Goal: Information Seeking & Learning: Check status

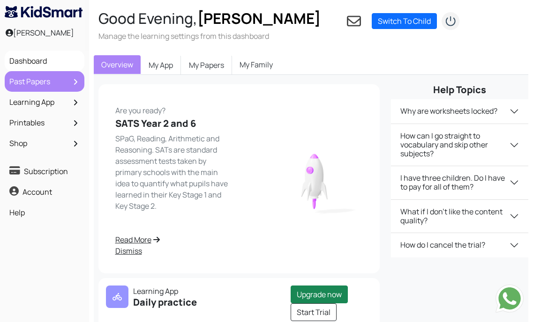
click at [45, 77] on link "Past Papers" at bounding box center [44, 82] width 75 height 16
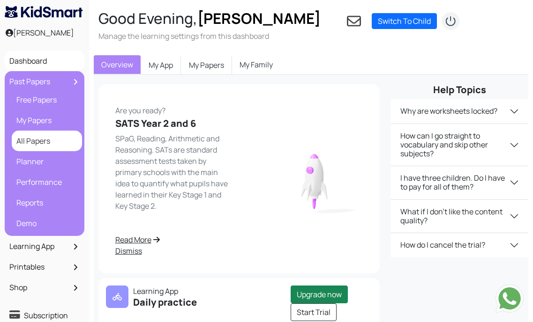
click at [67, 142] on link "All Papers" at bounding box center [47, 141] width 66 height 16
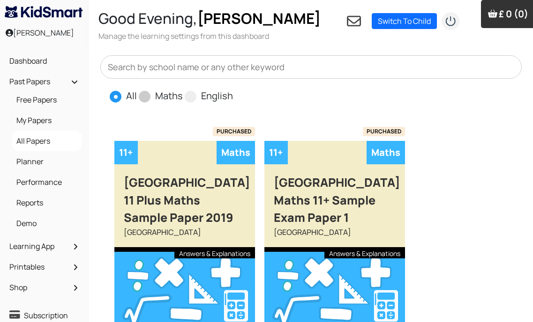
click at [146, 99] on span at bounding box center [145, 97] width 12 height 12
click at [183, 95] on input "Maths" at bounding box center [186, 92] width 6 height 6
radio input "true"
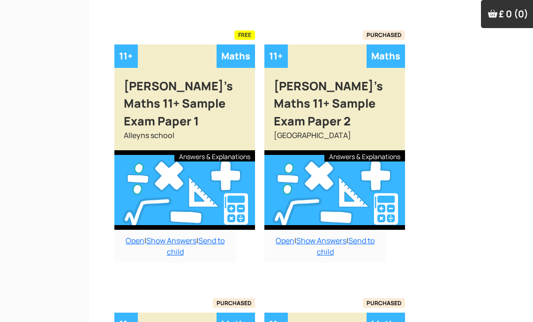
scroll to position [366, 0]
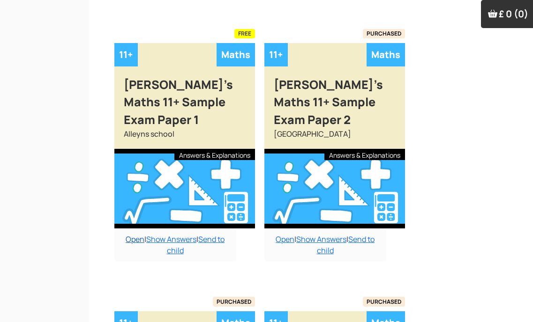
click at [131, 234] on link "Open" at bounding box center [135, 239] width 19 height 10
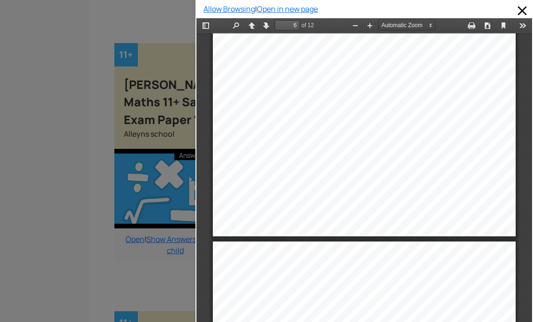
scroll to position [2580, 0]
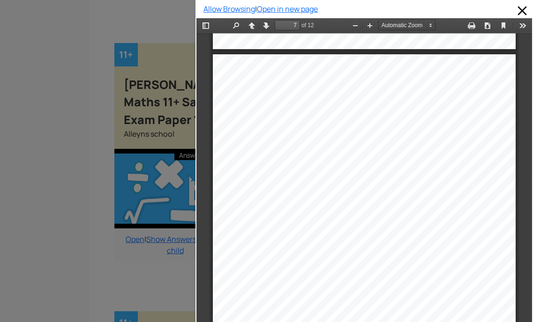
click at [50, 82] on div at bounding box center [97, 161] width 195 height 322
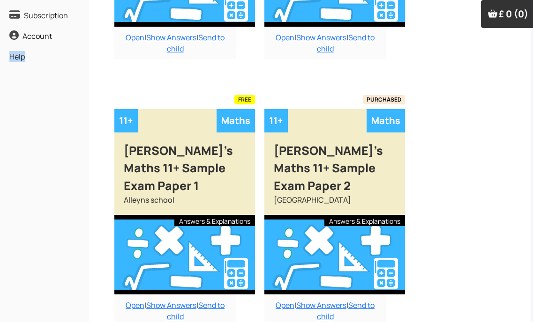
scroll to position [319, 0]
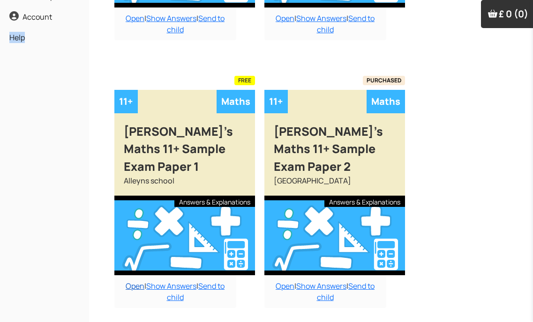
click at [132, 281] on link "Open" at bounding box center [135, 286] width 19 height 10
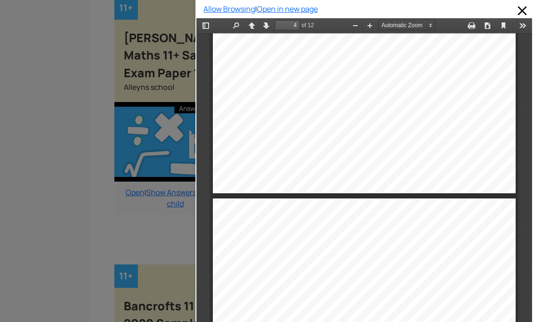
scroll to position [1222, 0]
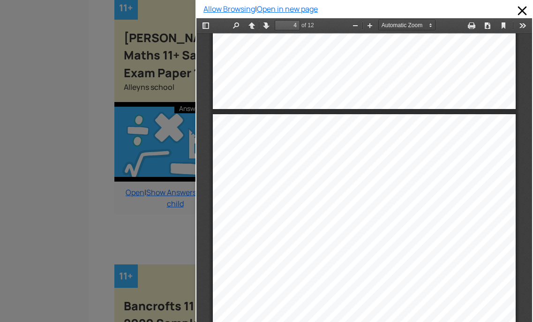
click at [160, 261] on div at bounding box center [97, 161] width 195 height 322
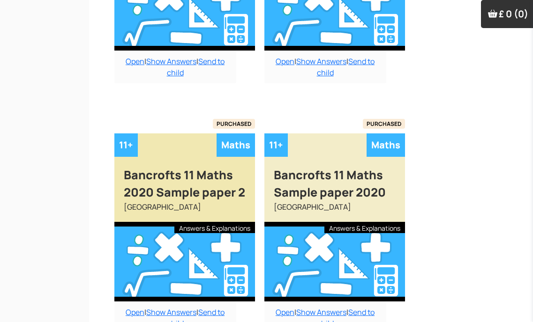
scroll to position [507, 0]
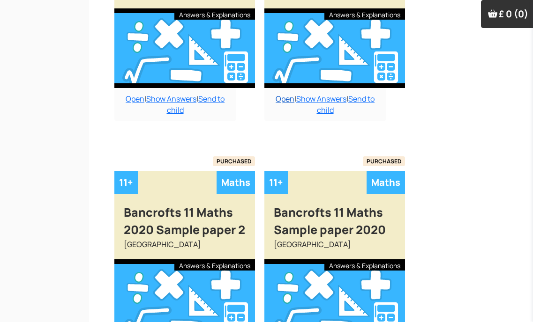
click at [283, 100] on link "Open" at bounding box center [284, 99] width 19 height 10
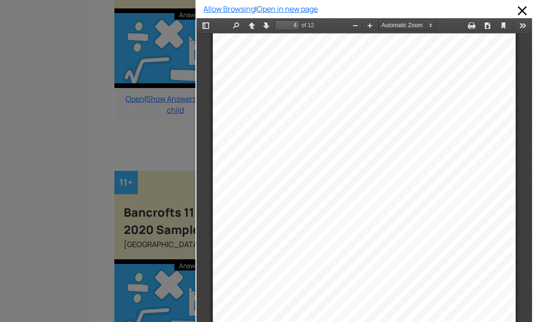
scroll to position [1312, 0]
click at [101, 182] on div at bounding box center [97, 161] width 195 height 322
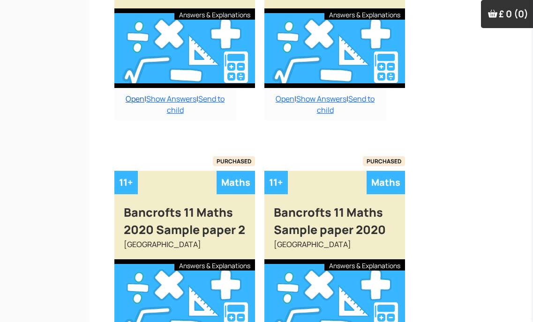
click at [129, 94] on link "Open" at bounding box center [135, 99] width 19 height 10
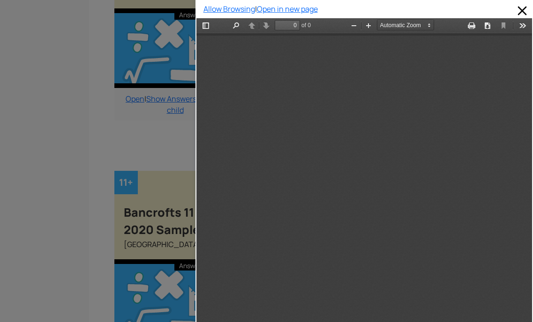
scroll to position [17, 0]
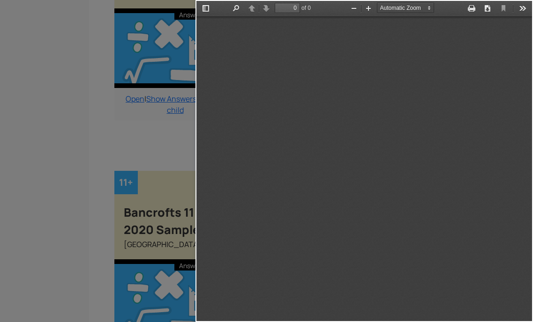
type input "4"
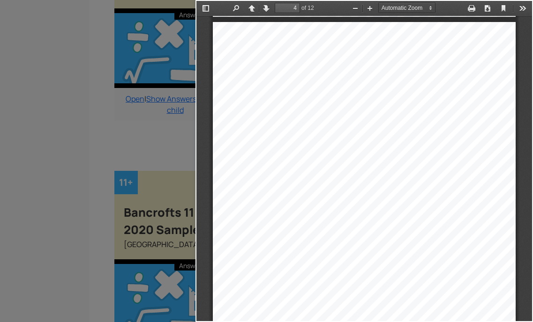
scroll to position [1316, 0]
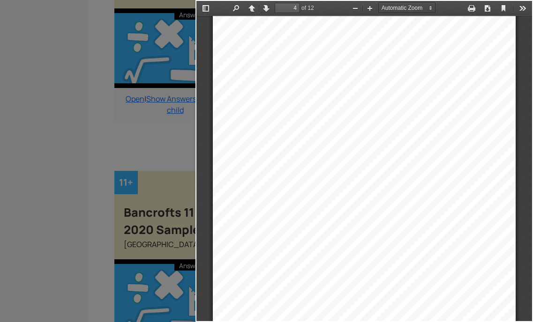
click at [44, 155] on div at bounding box center [97, 161] width 195 height 322
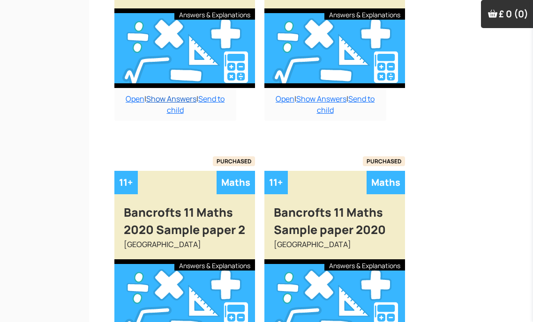
click at [183, 94] on link "Show Answers" at bounding box center [171, 99] width 50 height 10
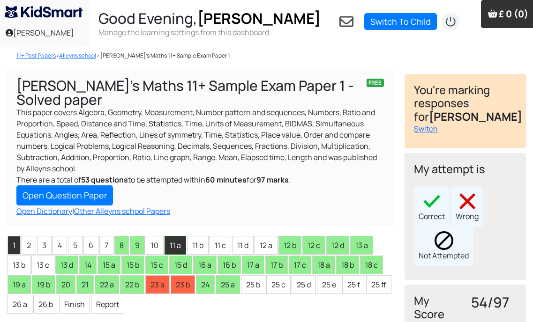
click at [170, 246] on li "11 a" at bounding box center [175, 245] width 22 height 19
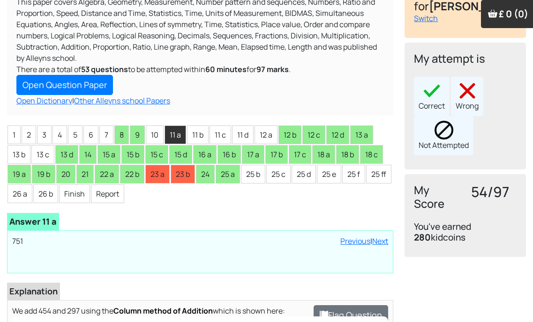
scroll to position [187, 0]
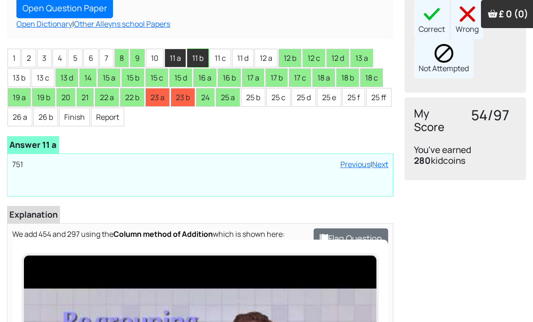
click at [202, 55] on li "11 b" at bounding box center [198, 58] width 22 height 19
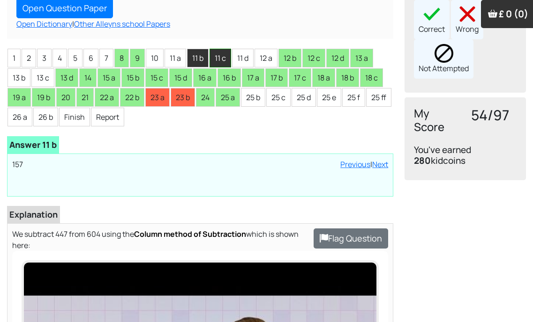
click at [227, 64] on li "11 c" at bounding box center [220, 58] width 22 height 19
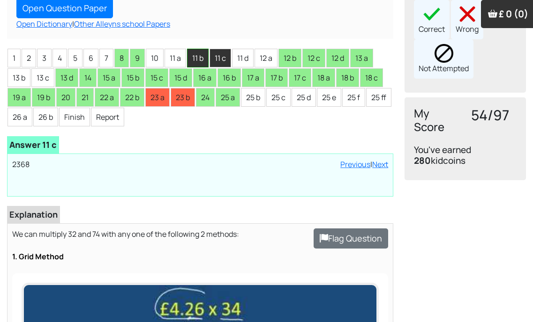
click at [192, 62] on li "11 b" at bounding box center [198, 58] width 22 height 19
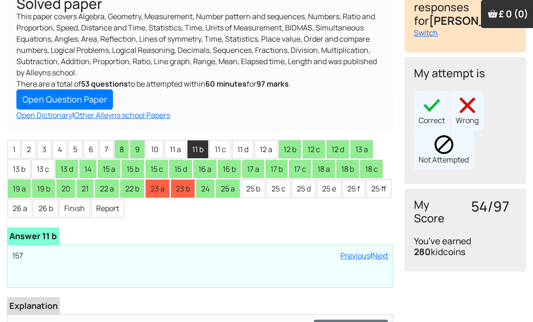
scroll to position [94, 0]
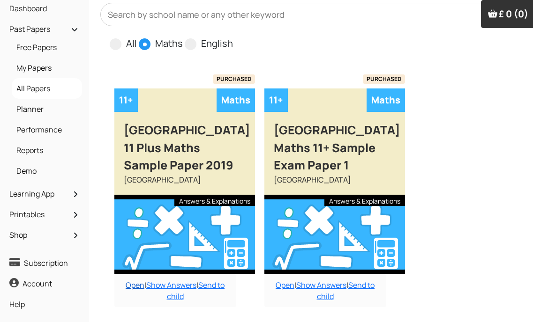
click at [130, 282] on link "Open" at bounding box center [135, 285] width 19 height 10
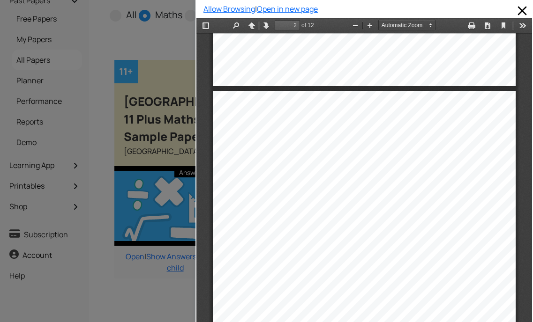
scroll to position [99, 0]
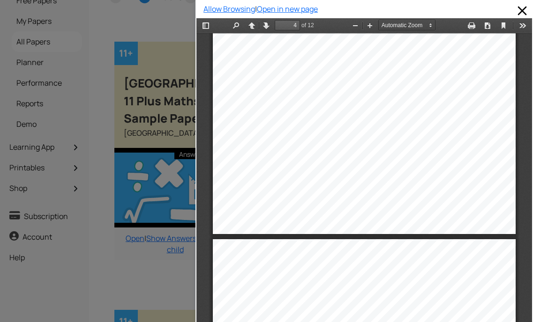
type input "5"
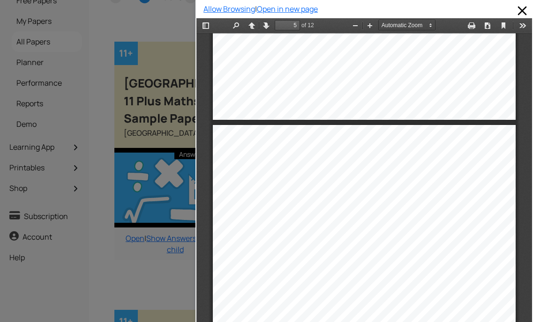
click at [98, 269] on div at bounding box center [97, 161] width 195 height 322
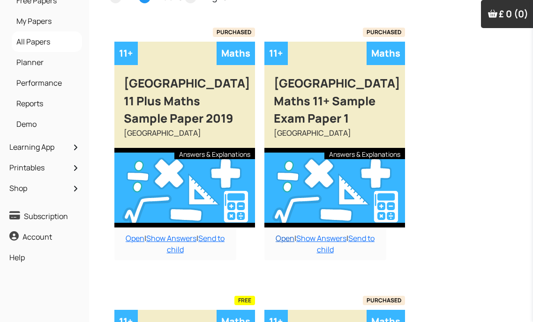
click at [284, 243] on link "Open" at bounding box center [284, 238] width 19 height 10
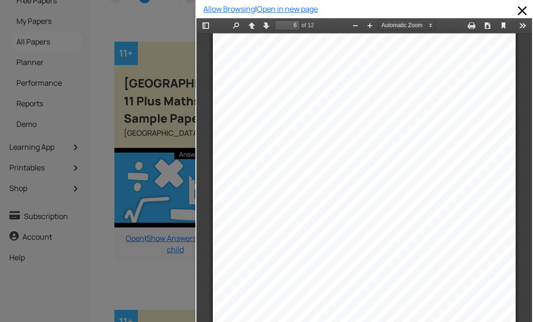
scroll to position [2248, 0]
click at [66, 276] on div at bounding box center [97, 161] width 195 height 322
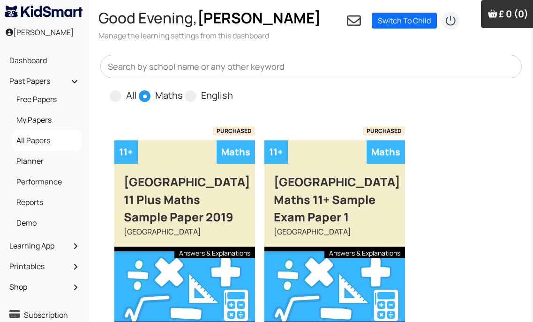
scroll to position [0, 0]
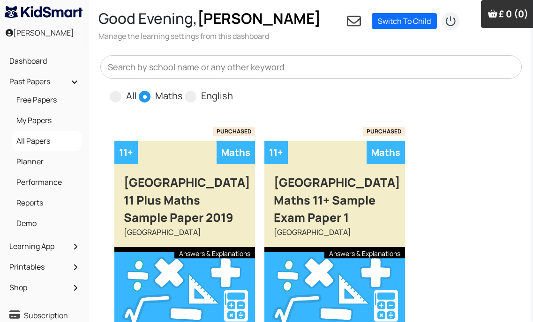
click at [149, 96] on span at bounding box center [145, 97] width 12 height 12
click at [183, 95] on input "Maths" at bounding box center [186, 92] width 6 height 6
click at [143, 98] on span at bounding box center [145, 97] width 12 height 12
click at [183, 95] on input "Maths" at bounding box center [186, 92] width 6 height 6
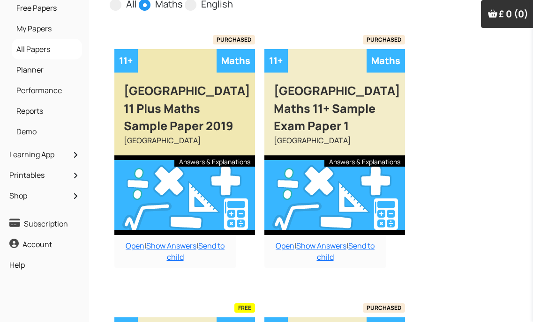
scroll to position [94, 0]
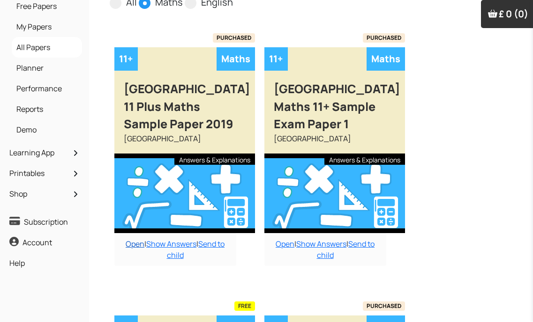
click at [138, 239] on link "Open" at bounding box center [135, 244] width 19 height 10
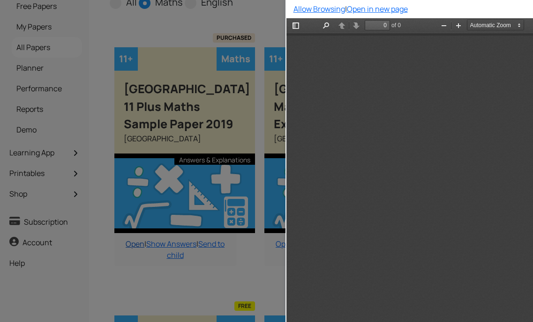
scroll to position [0, 0]
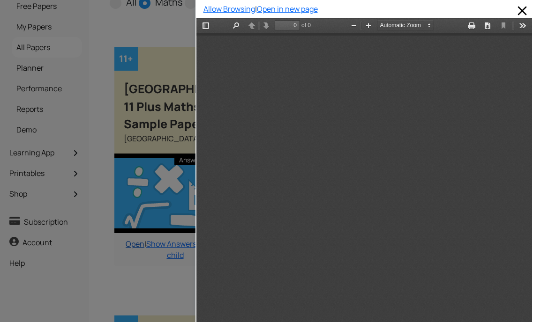
type input "5"
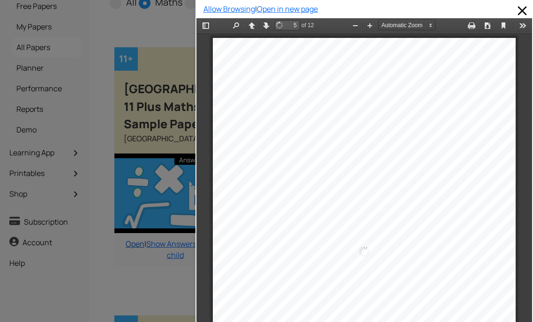
scroll to position [1644, 0]
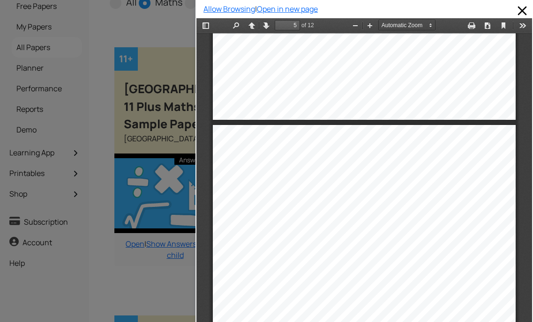
click at [88, 268] on div at bounding box center [97, 161] width 195 height 322
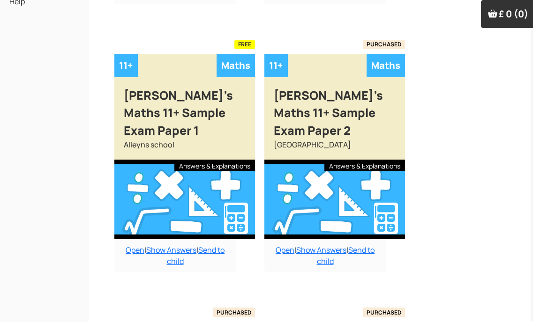
scroll to position [375, 0]
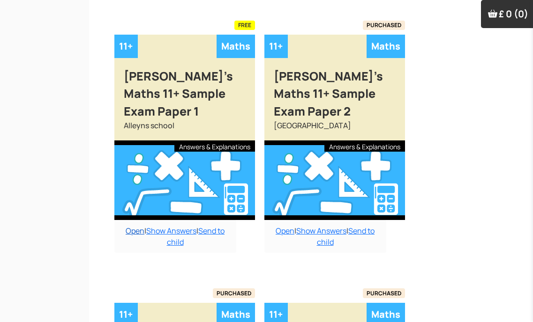
click at [134, 226] on link "Open" at bounding box center [135, 231] width 19 height 10
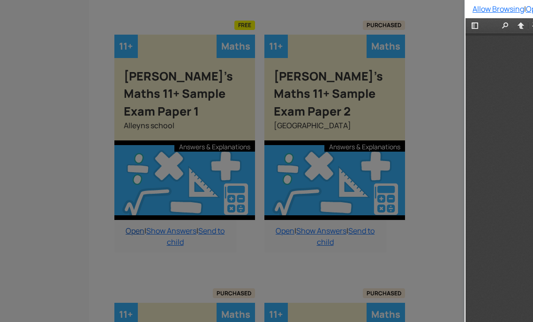
scroll to position [0, 0]
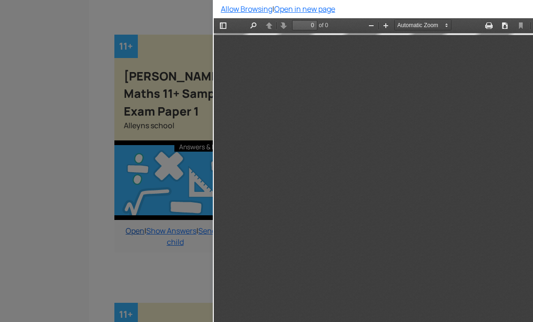
type input "1"
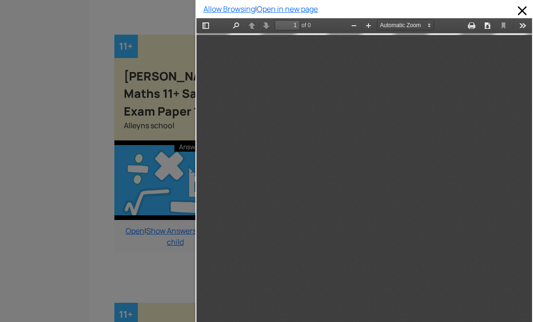
scroll to position [5, 0]
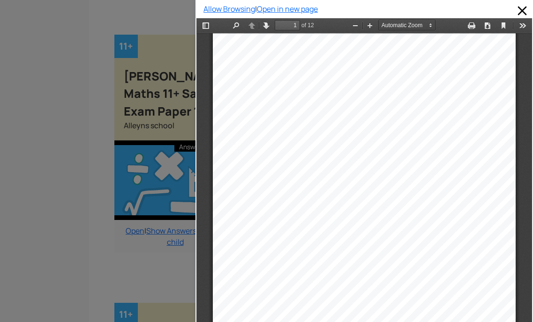
click at [26, 170] on div at bounding box center [97, 161] width 195 height 322
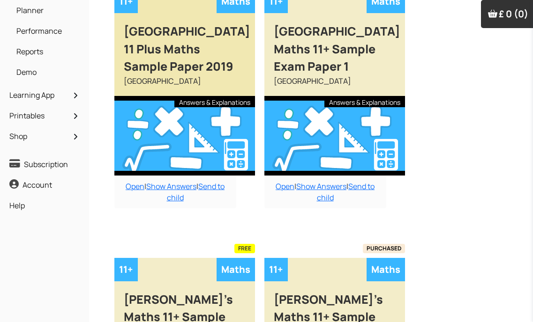
scroll to position [141, 0]
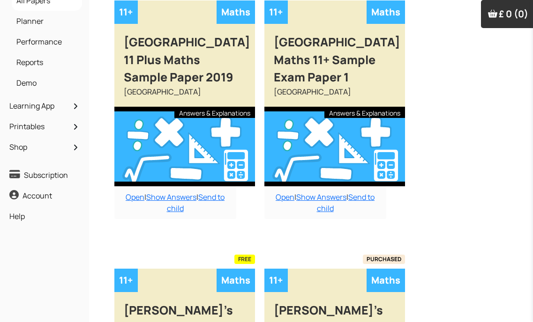
click at [276, 198] on link "Open" at bounding box center [284, 197] width 19 height 10
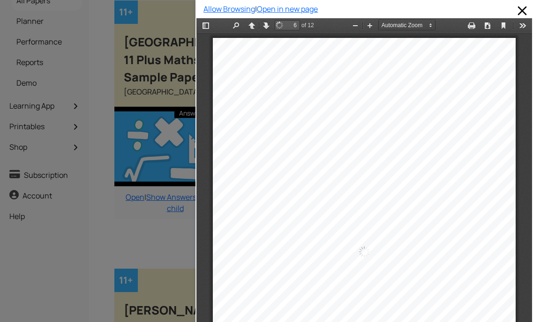
scroll to position [2248, 0]
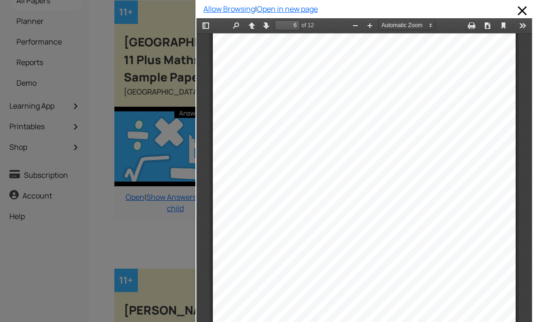
click at [91, 223] on div at bounding box center [97, 161] width 195 height 322
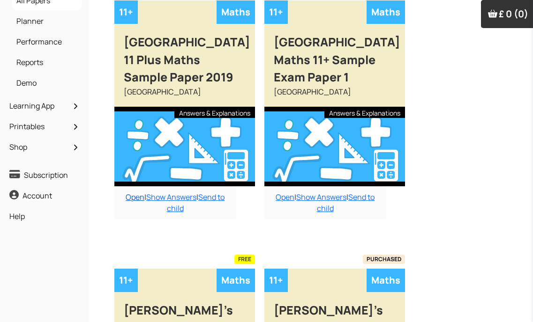
click at [128, 193] on link "Open" at bounding box center [135, 197] width 19 height 10
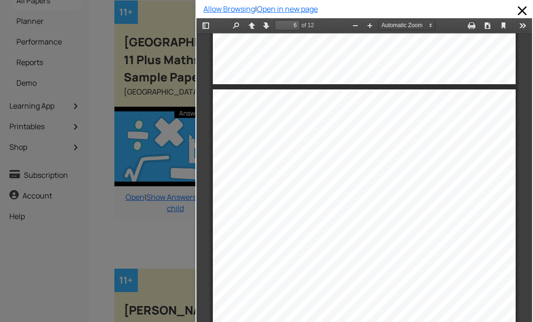
scroll to position [2159, 0]
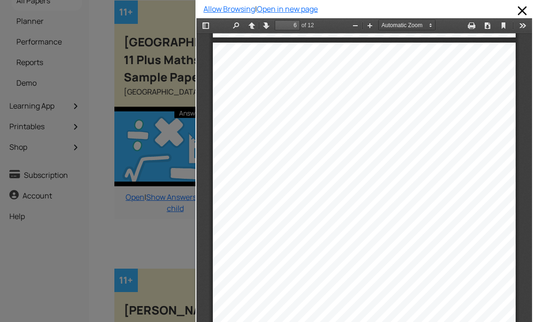
drag, startPoint x: 82, startPoint y: 226, endPoint x: 90, endPoint y: 225, distance: 8.0
click at [82, 226] on div at bounding box center [97, 161] width 195 height 322
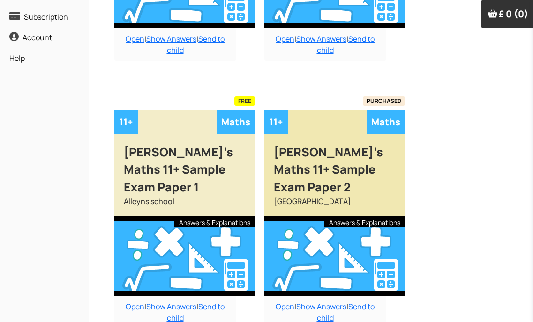
scroll to position [328, 0]
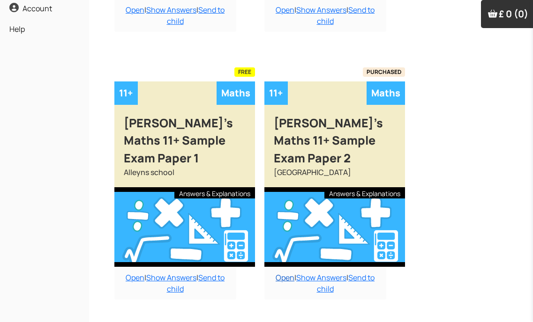
click at [286, 281] on link "Open" at bounding box center [284, 278] width 19 height 10
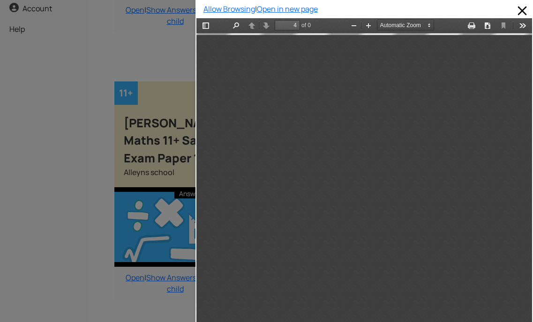
scroll to position [1312, 0]
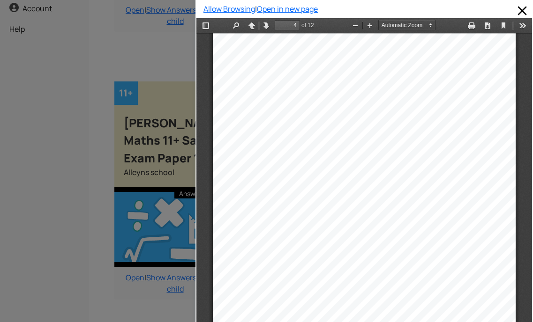
click at [61, 239] on div at bounding box center [97, 161] width 195 height 322
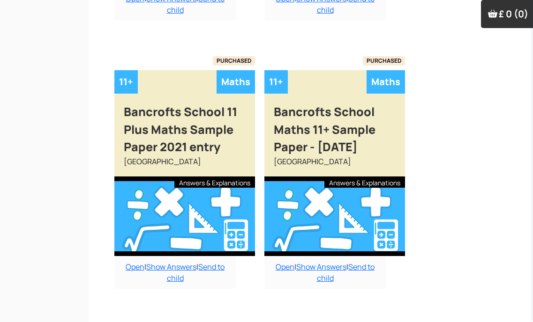
scroll to position [749, 0]
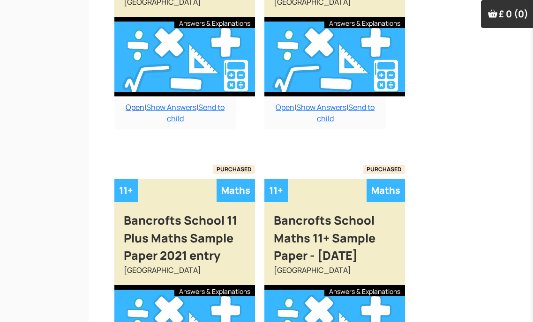
click at [132, 109] on link "Open" at bounding box center [135, 107] width 19 height 10
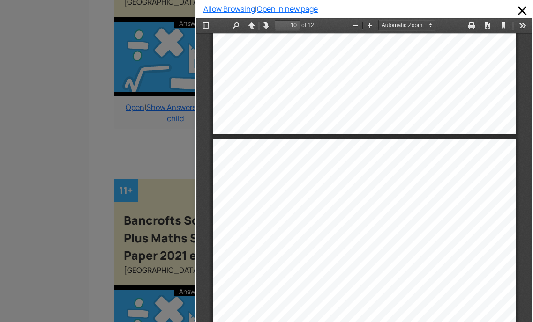
scroll to position [3892, 0]
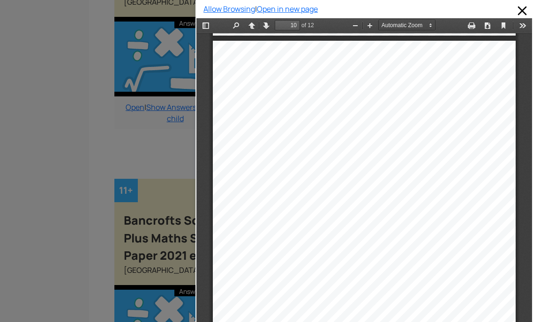
drag, startPoint x: 0, startPoint y: 195, endPoint x: 65, endPoint y: 163, distance: 71.9
click at [1, 195] on div at bounding box center [97, 161] width 195 height 322
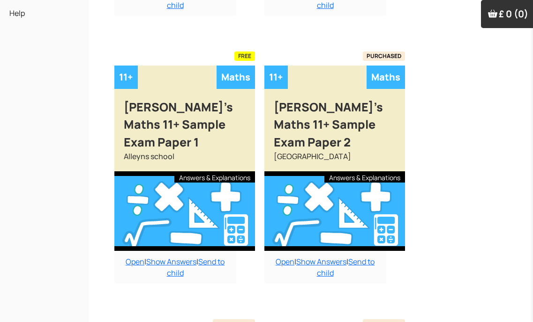
scroll to position [328, 0]
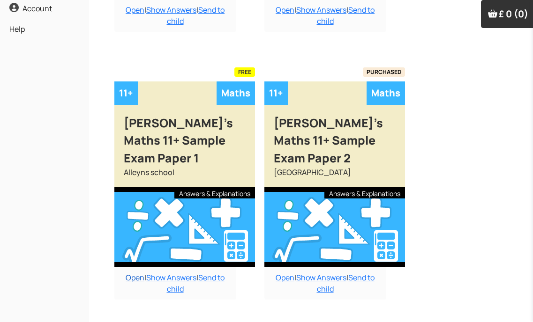
click at [126, 273] on link "Open" at bounding box center [135, 278] width 19 height 10
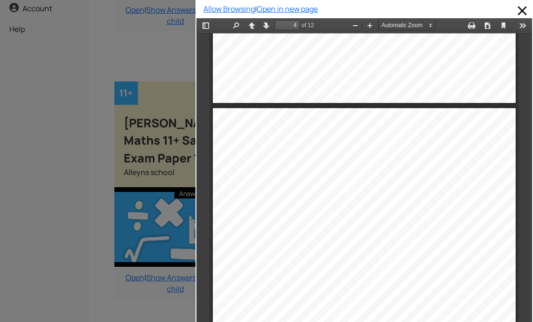
scroll to position [1223, 0]
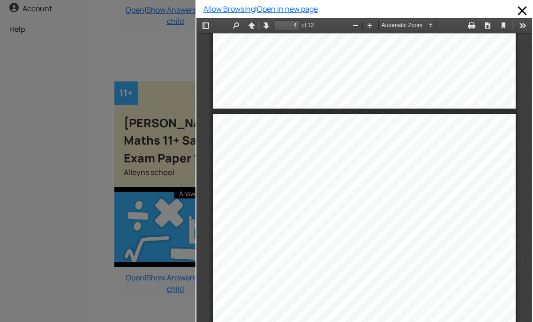
click at [170, 195] on div at bounding box center [97, 161] width 195 height 322
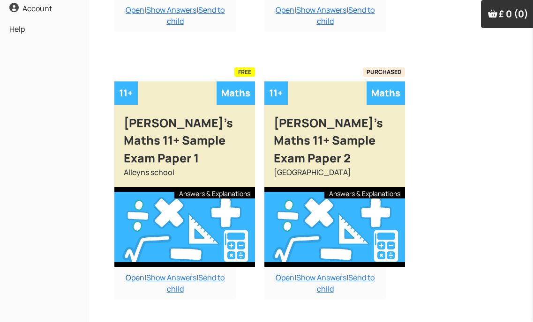
click at [126, 273] on link "Open" at bounding box center [135, 278] width 19 height 10
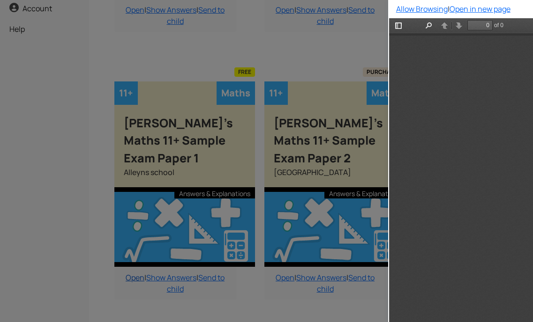
scroll to position [0, 0]
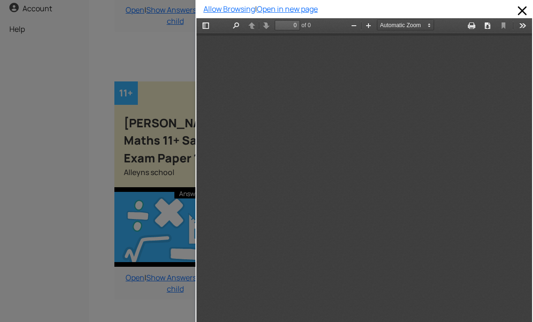
type input "4"
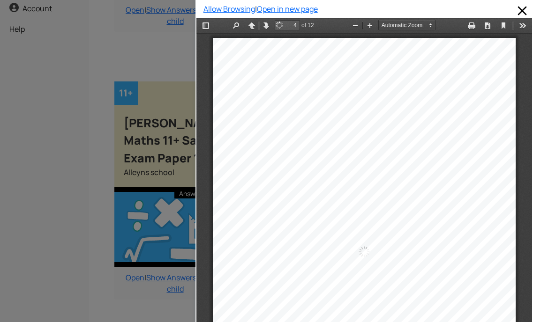
scroll to position [1223, 0]
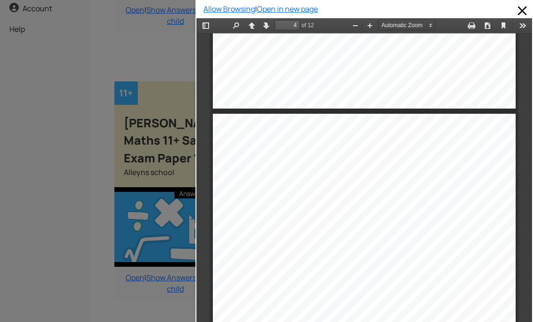
click at [151, 255] on div at bounding box center [97, 161] width 195 height 322
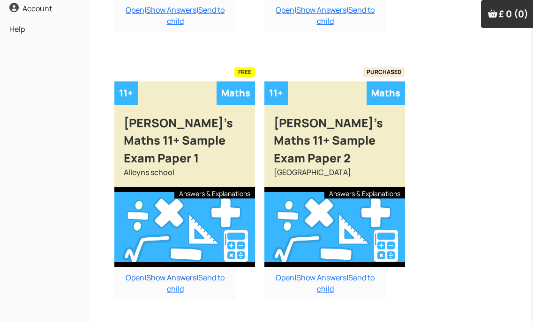
click at [174, 273] on link "Show Answers" at bounding box center [171, 278] width 50 height 10
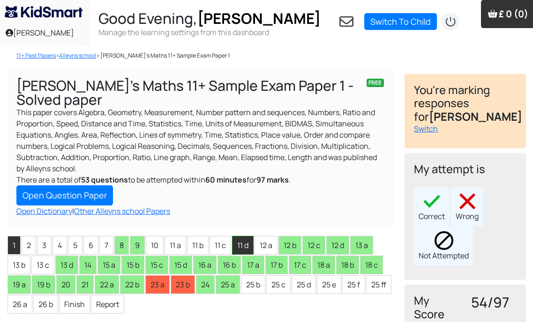
click at [235, 239] on li "11 d" at bounding box center [243, 245] width 22 height 19
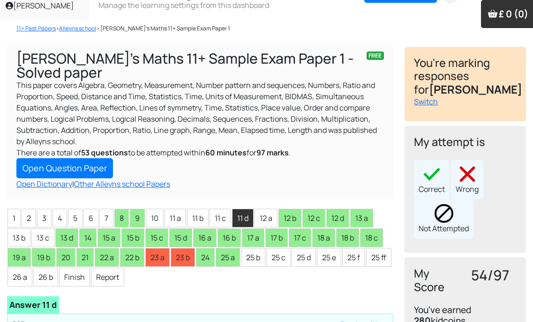
scroll to position [47, 0]
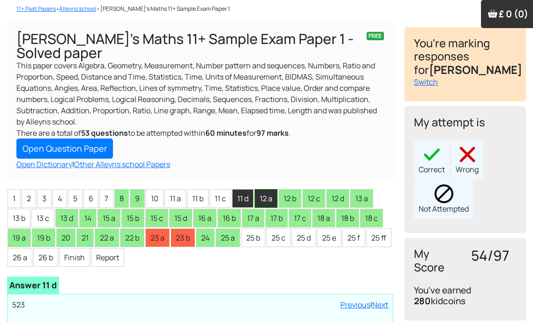
click at [261, 203] on li "12 a" at bounding box center [265, 198] width 23 height 19
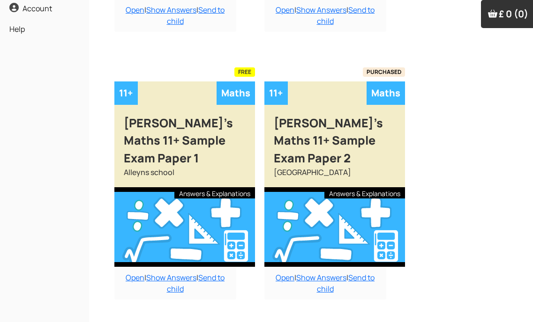
drag, startPoint x: 140, startPoint y: 262, endPoint x: 138, endPoint y: 255, distance: 6.7
click at [139, 273] on link "Open" at bounding box center [135, 278] width 19 height 10
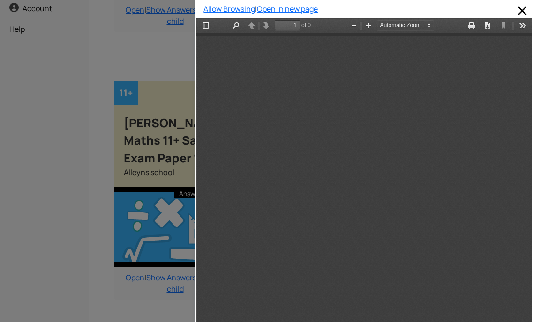
scroll to position [5, 0]
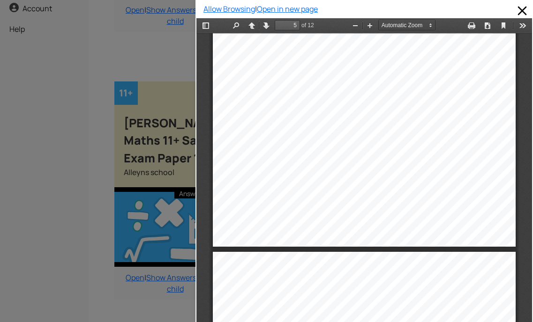
type input "4"
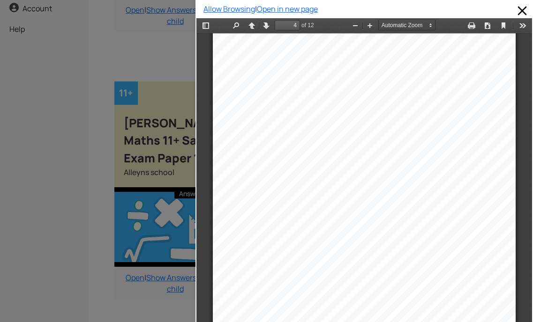
scroll to position [1316, 0]
click at [153, 256] on div at bounding box center [97, 161] width 195 height 322
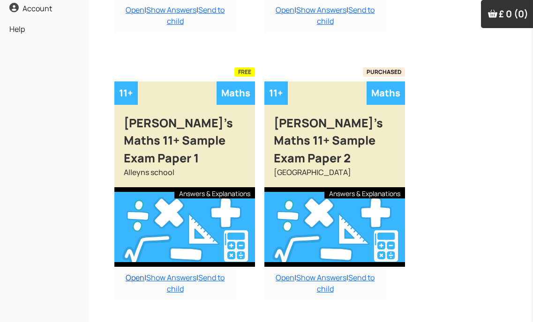
click at [133, 273] on link "Open" at bounding box center [135, 278] width 19 height 10
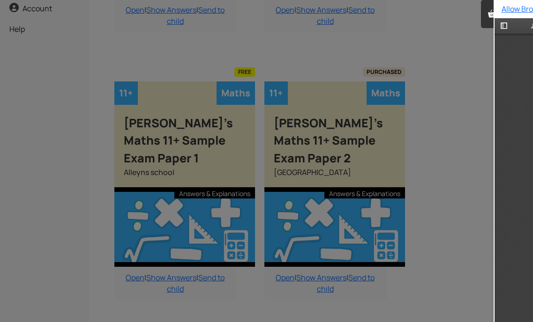
scroll to position [0, 0]
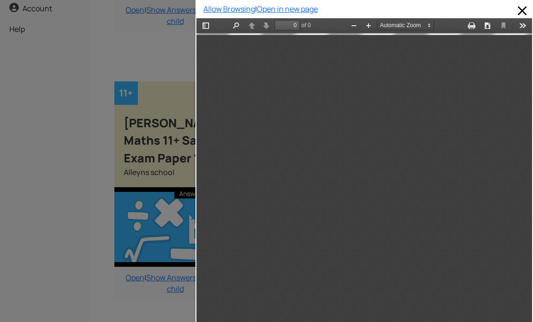
type input "4"
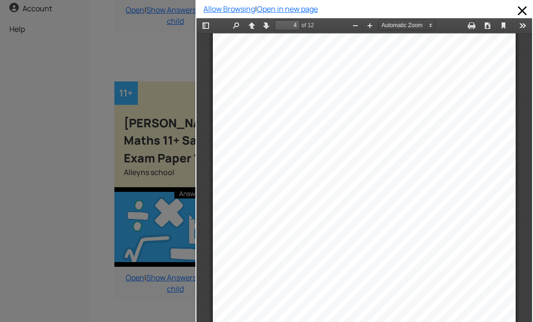
click at [157, 259] on div at bounding box center [97, 161] width 195 height 322
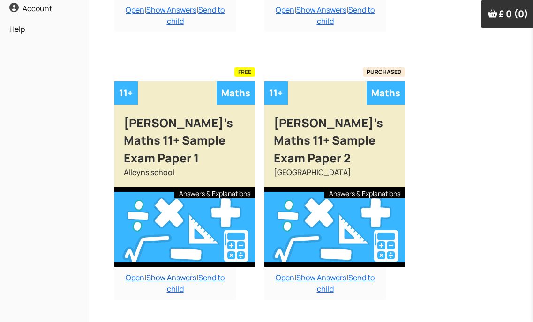
click at [157, 273] on link "Show Answers" at bounding box center [171, 278] width 50 height 10
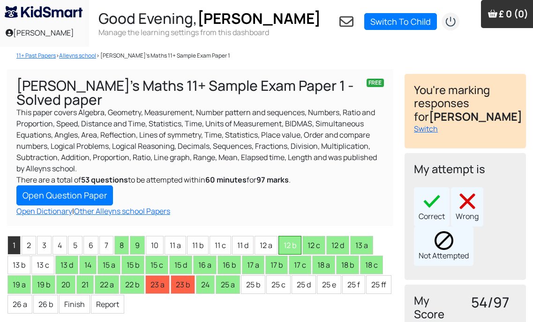
click at [295, 244] on li "12 b" at bounding box center [289, 245] width 23 height 19
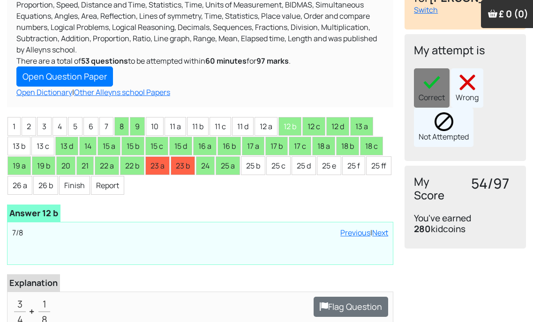
scroll to position [141, 0]
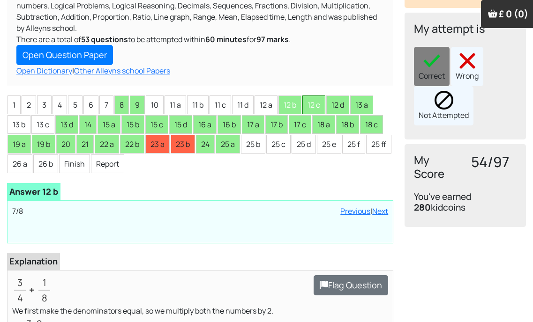
click at [310, 107] on li "12 c" at bounding box center [313, 105] width 23 height 19
click at [334, 104] on li "12 d" at bounding box center [337, 105] width 23 height 19
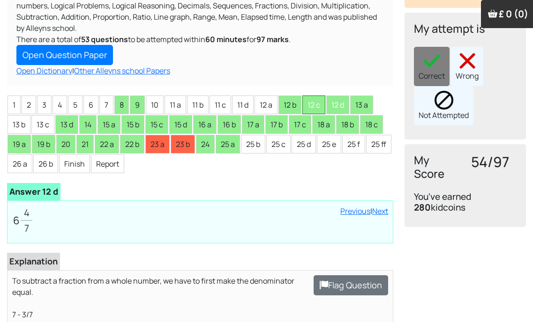
click at [318, 102] on li "12 c" at bounding box center [313, 105] width 23 height 19
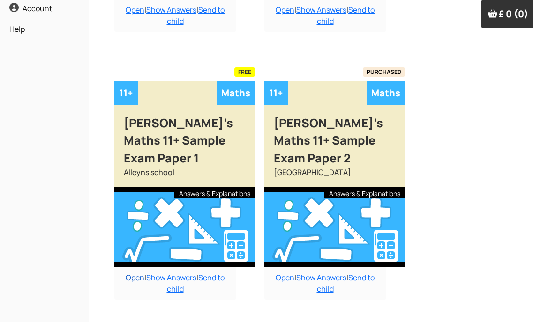
click at [136, 273] on link "Open" at bounding box center [135, 278] width 19 height 10
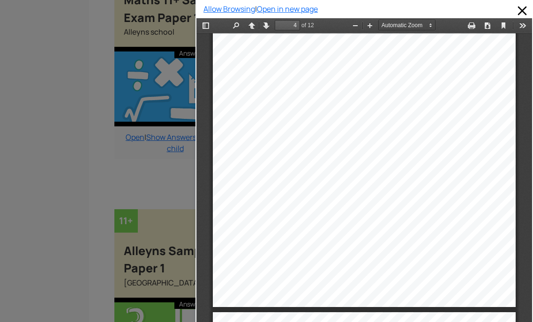
scroll to position [1504, 0]
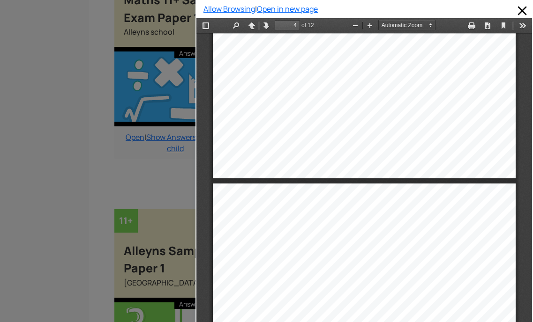
type input "5"
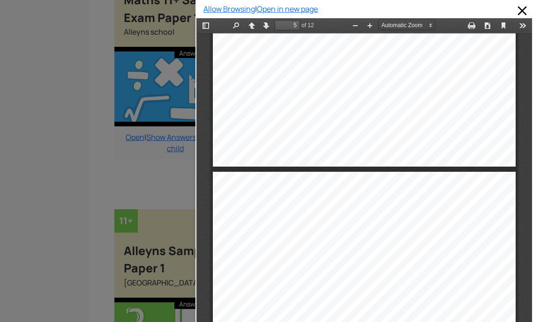
click at [126, 188] on div at bounding box center [97, 161] width 195 height 322
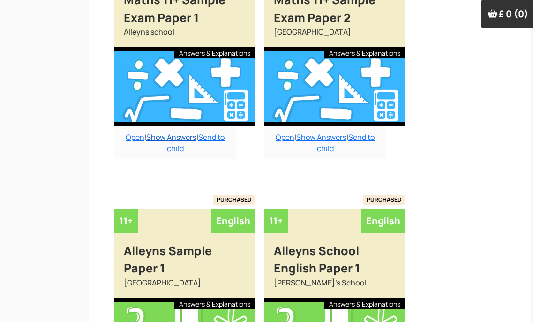
click at [185, 132] on link "Show Answers" at bounding box center [171, 137] width 50 height 10
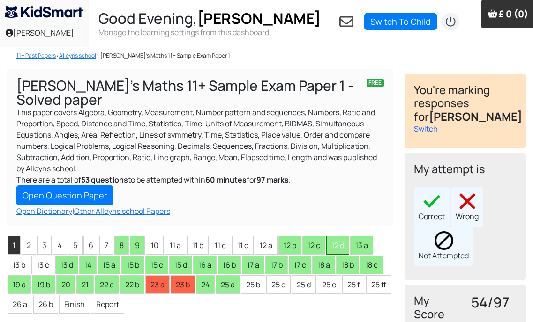
click at [344, 247] on li "12 d" at bounding box center [337, 245] width 23 height 19
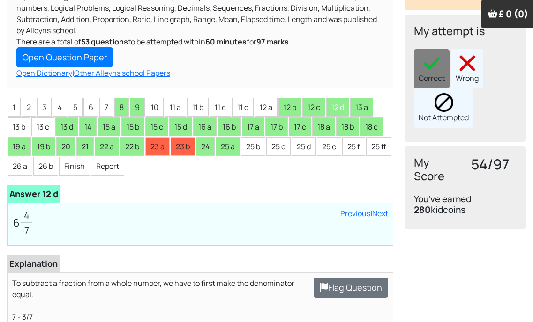
scroll to position [141, 0]
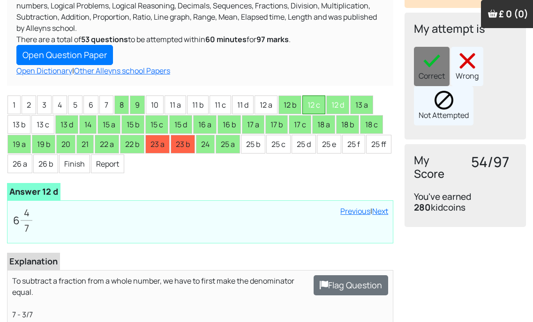
click at [322, 105] on li "12 c" at bounding box center [313, 105] width 23 height 19
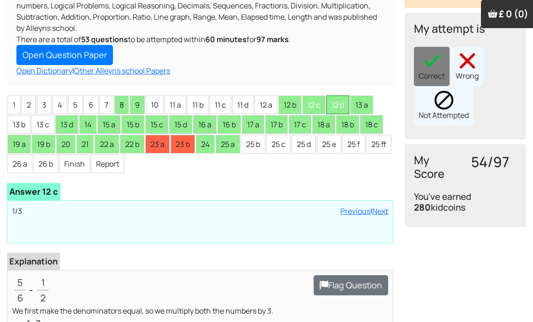
click at [341, 105] on li "12 d" at bounding box center [337, 105] width 23 height 19
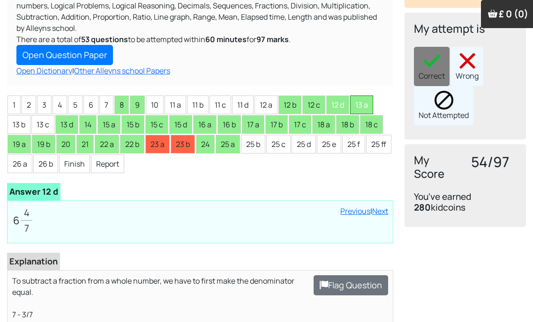
click at [360, 100] on li "13 a" at bounding box center [361, 105] width 23 height 19
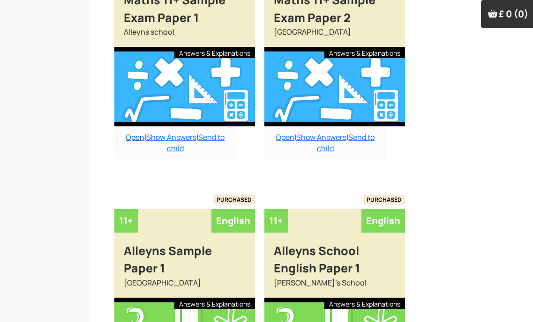
click at [128, 132] on link "Open" at bounding box center [135, 137] width 19 height 10
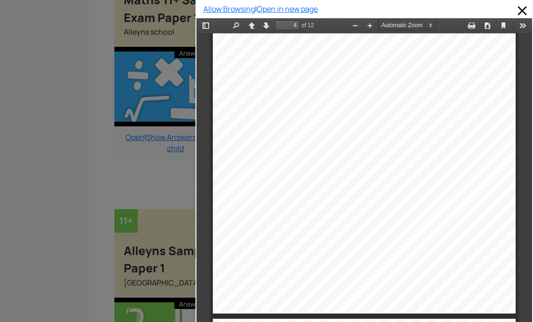
scroll to position [1457, 0]
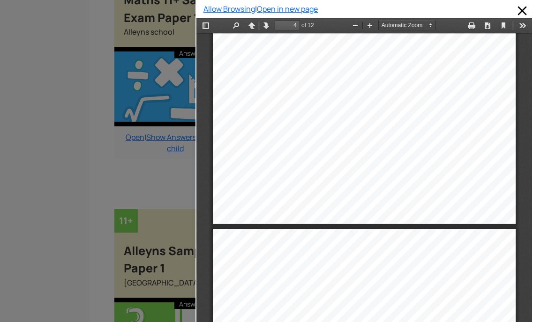
type input "5"
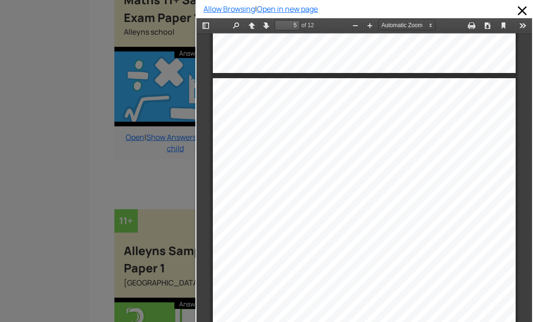
scroll to position [1738, 0]
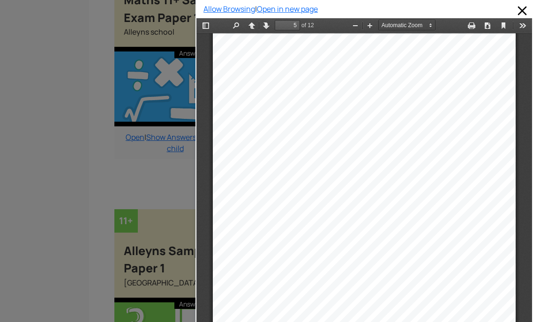
drag, startPoint x: 146, startPoint y: 164, endPoint x: 144, endPoint y: 159, distance: 4.9
click at [146, 164] on div at bounding box center [97, 161] width 195 height 322
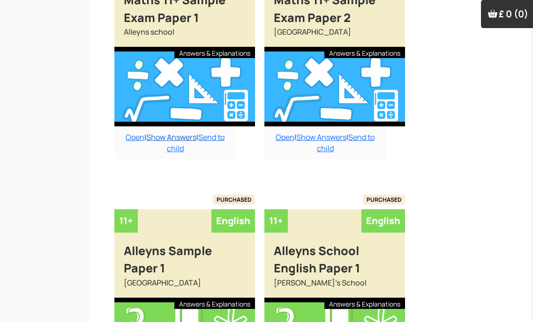
click at [165, 132] on link "Show Answers" at bounding box center [171, 137] width 50 height 10
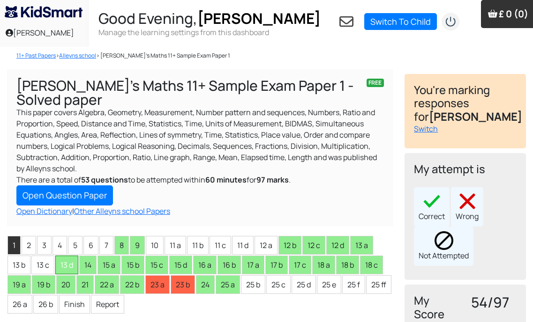
click at [66, 270] on li "13 d" at bounding box center [66, 265] width 23 height 19
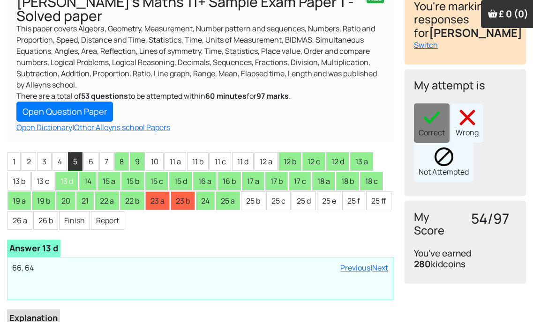
scroll to position [94, 0]
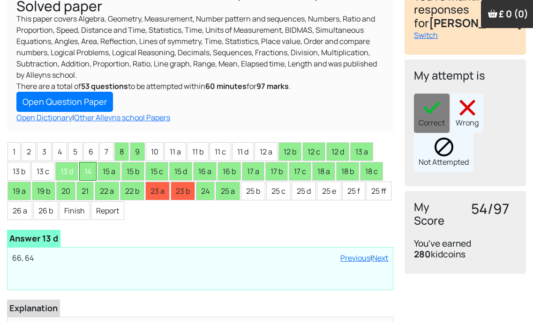
click at [92, 173] on li "14" at bounding box center [87, 171] width 17 height 19
click at [72, 168] on li "13 d" at bounding box center [66, 171] width 23 height 19
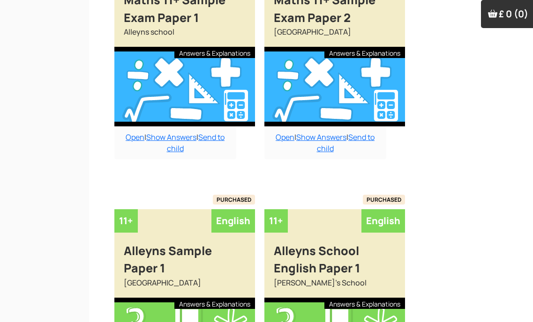
drag, startPoint x: 133, startPoint y: 121, endPoint x: 131, endPoint y: 111, distance: 10.1
click at [133, 132] on link "Open" at bounding box center [135, 137] width 19 height 10
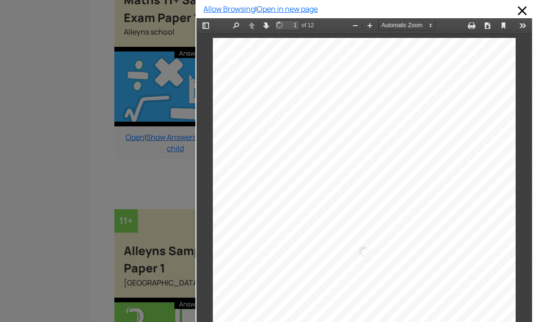
scroll to position [5, 0]
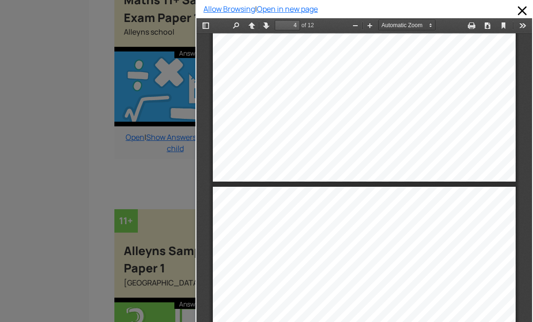
type input "5"
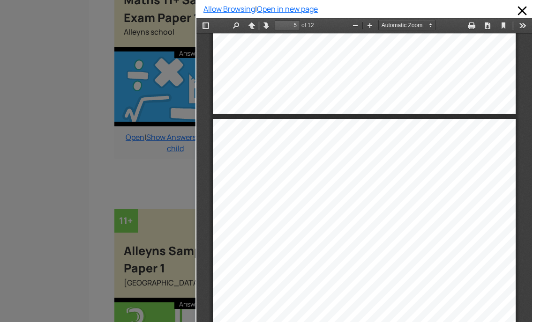
scroll to position [1738, 0]
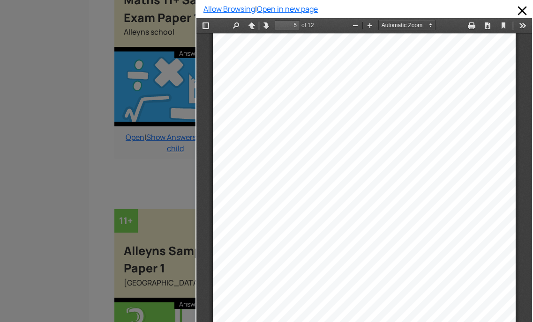
click at [167, 112] on div at bounding box center [97, 161] width 195 height 322
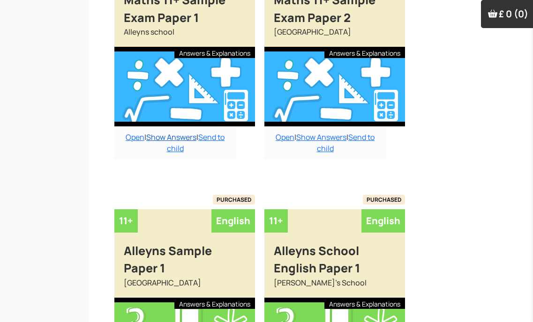
click at [167, 132] on link "Show Answers" at bounding box center [171, 137] width 50 height 10
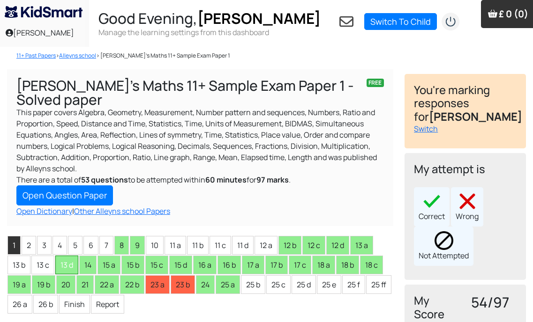
click at [76, 267] on li "13 d" at bounding box center [66, 265] width 23 height 19
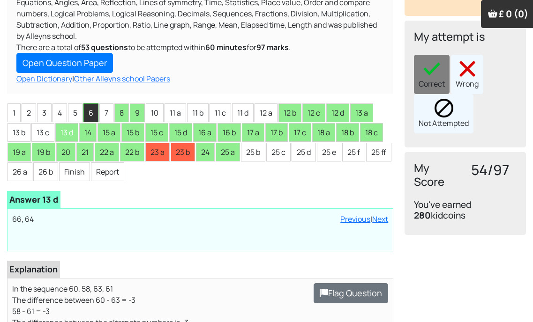
scroll to position [141, 0]
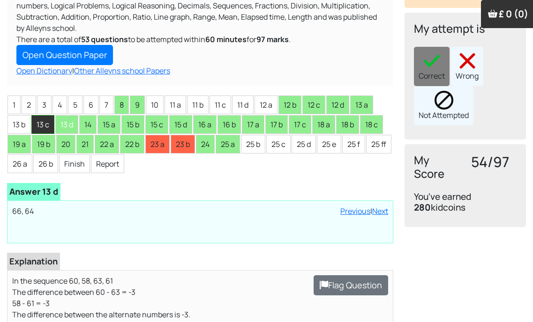
click at [48, 120] on li "13 c" at bounding box center [42, 124] width 23 height 19
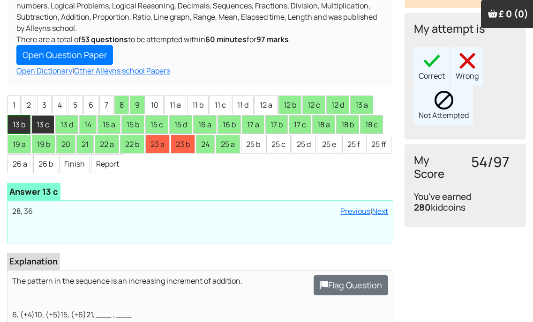
click at [27, 122] on li "13 b" at bounding box center [18, 124] width 23 height 19
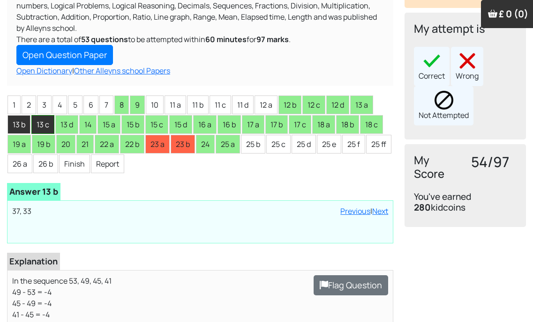
click at [34, 122] on li "13 c" at bounding box center [42, 124] width 23 height 19
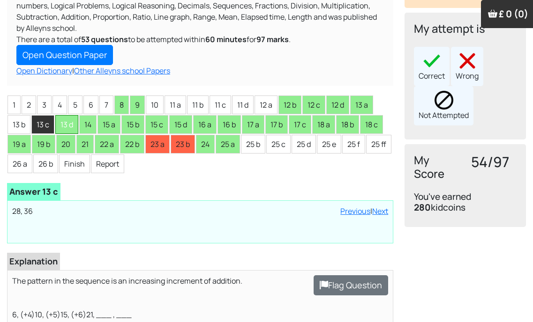
click at [58, 121] on li "13 d" at bounding box center [66, 124] width 23 height 19
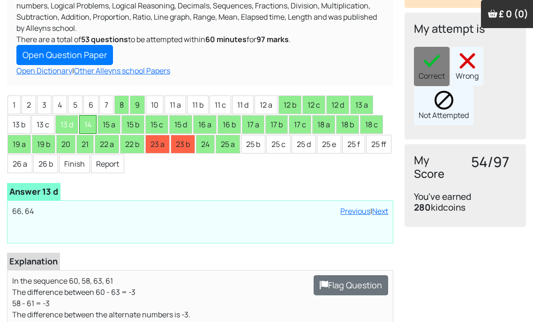
click at [82, 125] on li "14" at bounding box center [87, 124] width 17 height 19
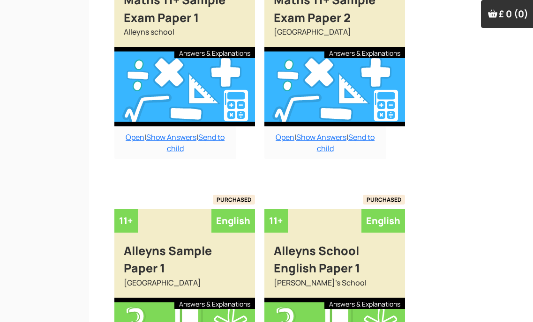
click at [129, 126] on div "Open | Show Answers | Send to child" at bounding box center [175, 142] width 122 height 33
click at [129, 132] on link "Open" at bounding box center [135, 137] width 19 height 10
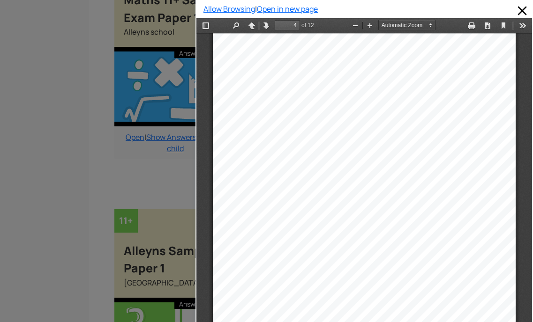
scroll to position [1363, 0]
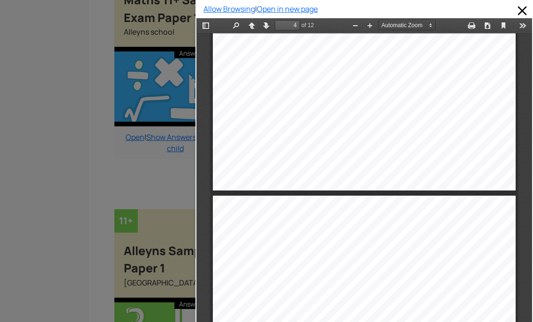
type input "5"
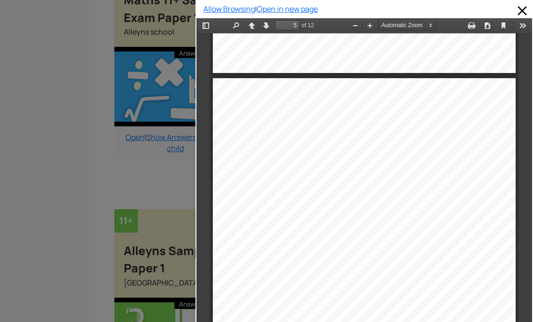
scroll to position [1738, 0]
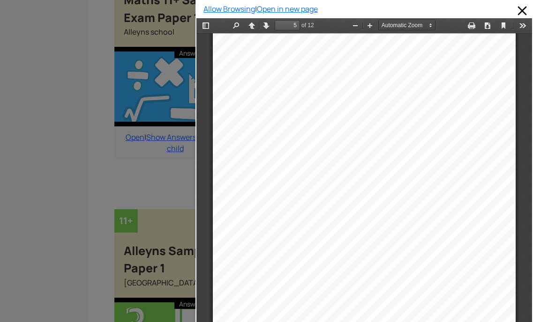
click at [148, 119] on div at bounding box center [97, 161] width 195 height 322
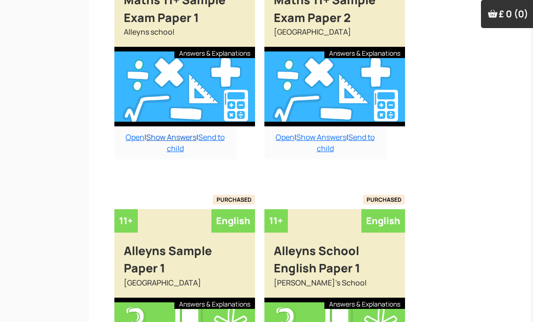
click at [149, 132] on link "Show Answers" at bounding box center [171, 137] width 50 height 10
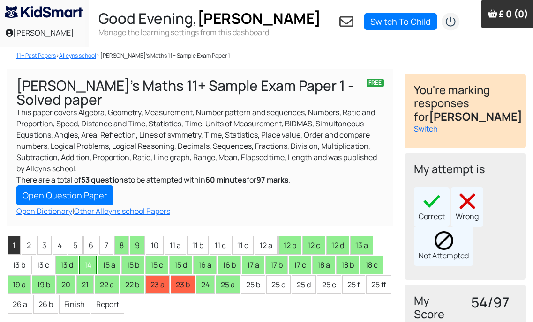
click at [93, 268] on li "14" at bounding box center [87, 265] width 17 height 19
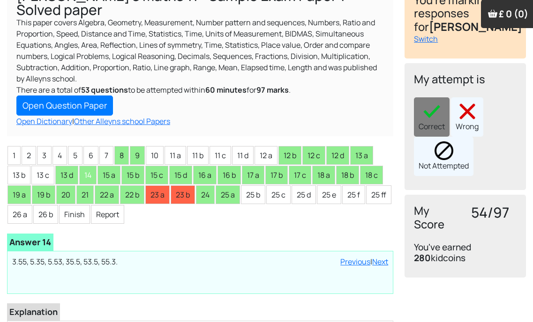
scroll to position [94, 0]
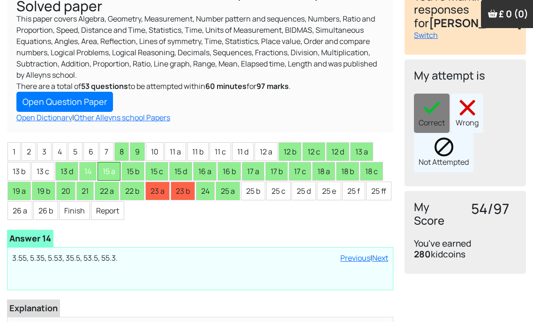
click at [110, 167] on li "15 a" at bounding box center [108, 171] width 23 height 19
click at [135, 172] on li "15 b" at bounding box center [132, 171] width 23 height 19
click at [165, 170] on li "15 c" at bounding box center [156, 171] width 23 height 19
click at [111, 169] on li "15 a" at bounding box center [108, 171] width 23 height 19
click at [136, 171] on li "15 b" at bounding box center [132, 171] width 23 height 19
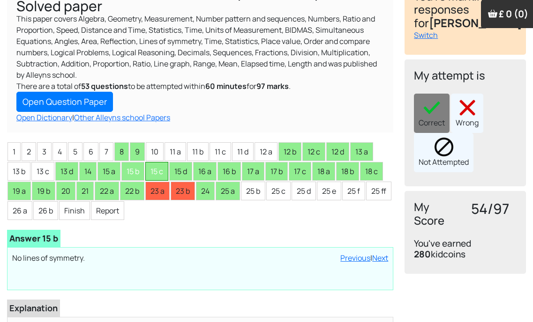
click at [152, 167] on li "15 c" at bounding box center [156, 171] width 23 height 19
click at [191, 170] on li "15 d" at bounding box center [180, 171] width 23 height 19
click at [210, 164] on li "16 a" at bounding box center [204, 171] width 23 height 19
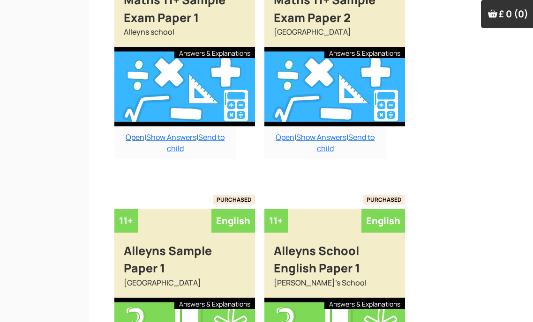
click at [133, 132] on link "Open" at bounding box center [135, 137] width 19 height 10
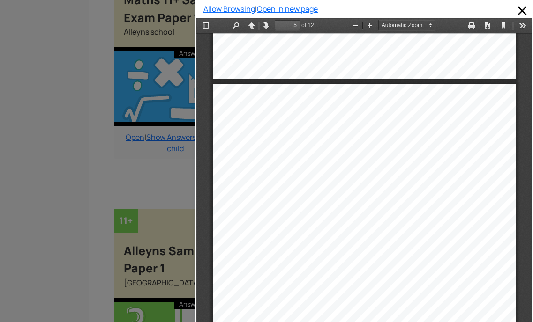
scroll to position [1691, 0]
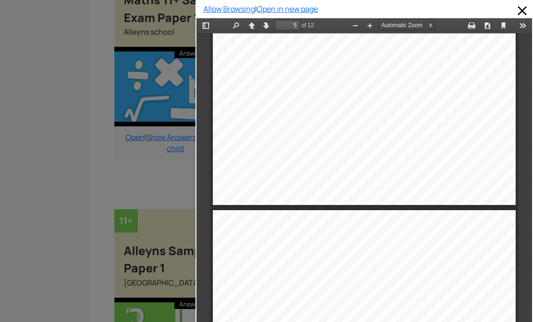
type input "6"
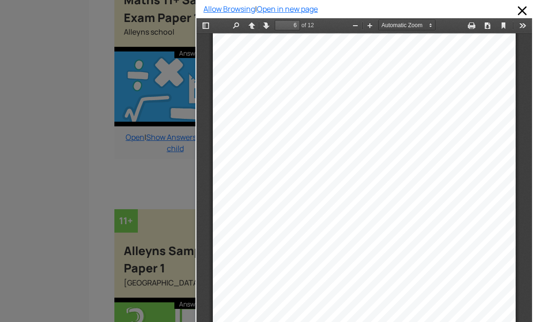
scroll to position [2300, 0]
click at [129, 143] on div at bounding box center [97, 161] width 195 height 322
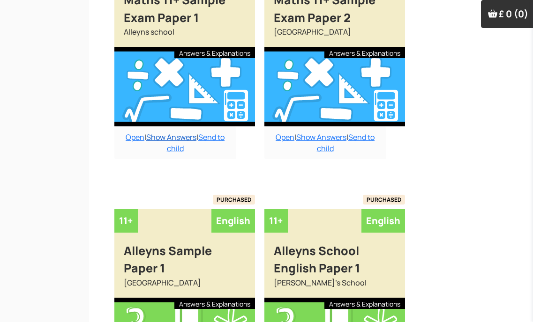
click at [161, 132] on link "Show Answers" at bounding box center [171, 137] width 50 height 10
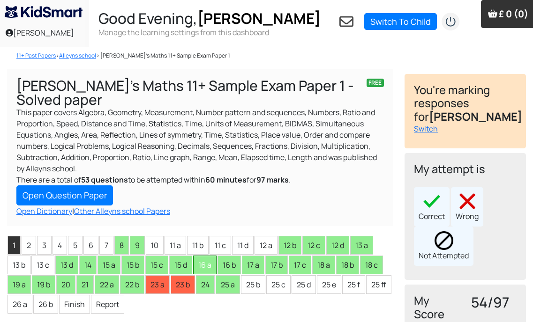
click at [202, 261] on li "16 a" at bounding box center [204, 265] width 23 height 19
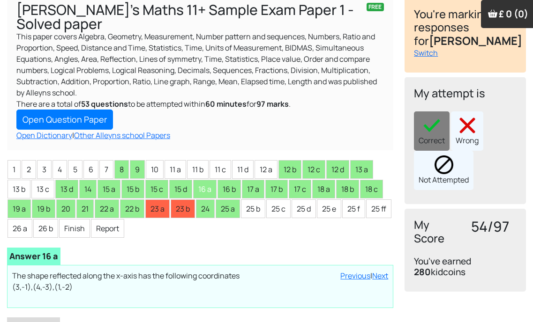
scroll to position [94, 0]
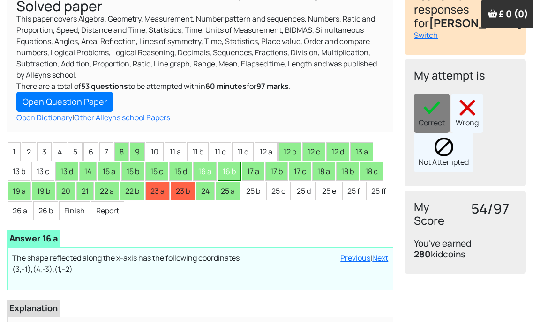
click at [231, 175] on li "16 b" at bounding box center [228, 171] width 23 height 19
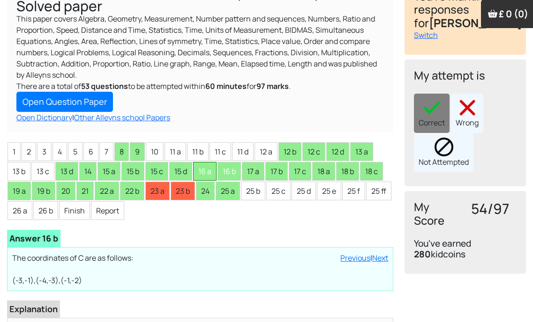
click at [209, 164] on li "16 a" at bounding box center [204, 171] width 23 height 19
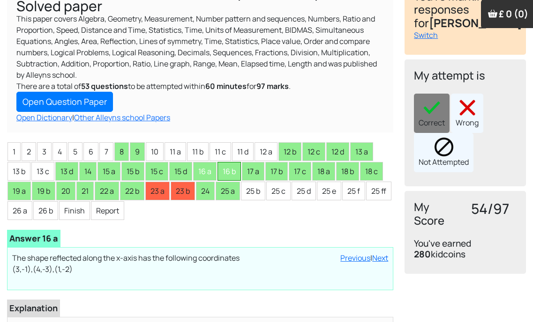
click at [225, 169] on li "16 b" at bounding box center [228, 171] width 23 height 19
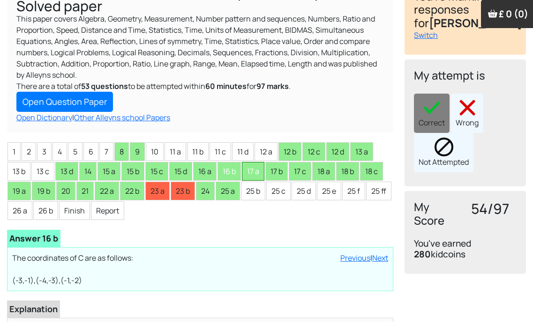
click at [250, 174] on li "17 a" at bounding box center [253, 171] width 22 height 19
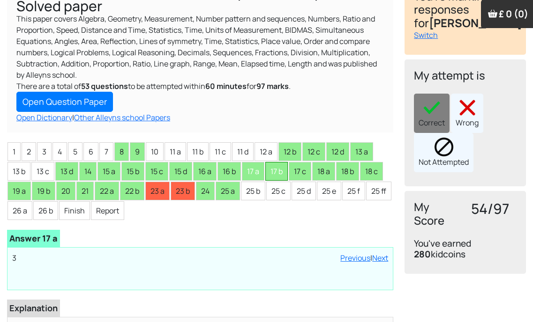
click at [281, 178] on li "17 b" at bounding box center [276, 171] width 22 height 19
click at [309, 169] on li "17 c" at bounding box center [300, 171] width 22 height 19
click at [323, 163] on li "18 a" at bounding box center [323, 171] width 23 height 19
click at [358, 169] on li "18 b" at bounding box center [347, 171] width 23 height 19
click at [369, 167] on li "18 c" at bounding box center [371, 171] width 23 height 19
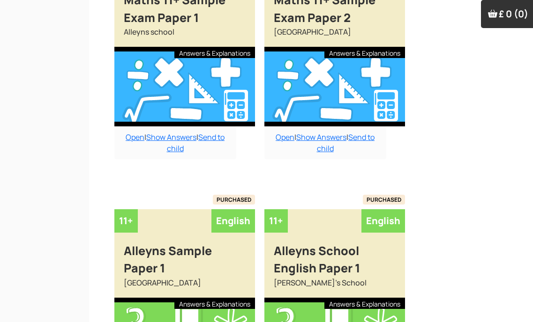
click at [128, 126] on div "Open | Show Answers | Send to child" at bounding box center [175, 142] width 122 height 33
click at [128, 132] on link "Open" at bounding box center [135, 137] width 19 height 10
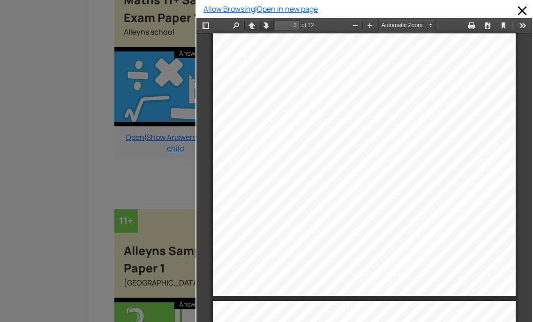
click at [265, 26] on button "Next" at bounding box center [266, 26] width 15 height 12
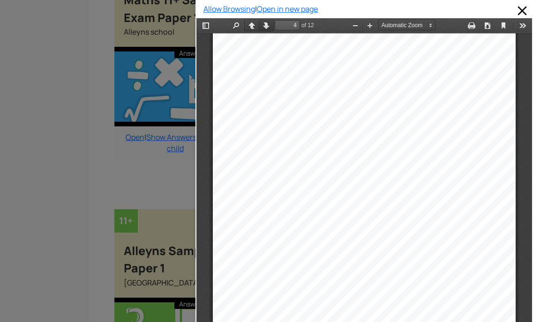
click at [265, 26] on button "Next" at bounding box center [266, 26] width 15 height 12
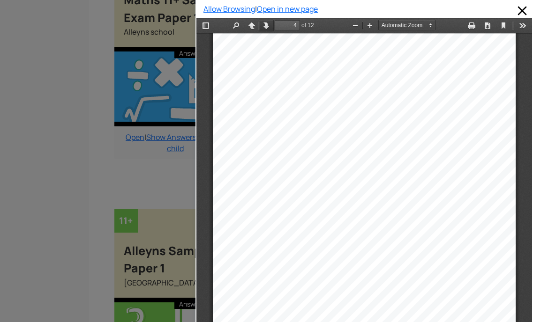
scroll to position [1290, 0]
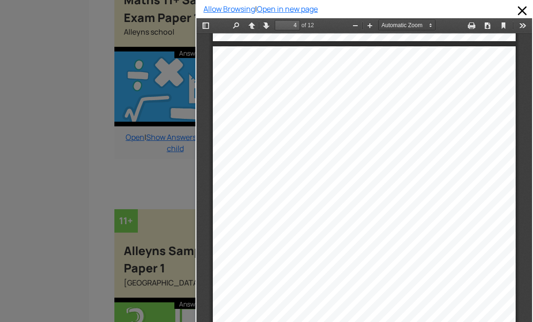
click at [265, 121] on div "SECTION B Show your working when answering these questions . 11 . ( a) 454 + 29…" at bounding box center [364, 260] width 303 height 428
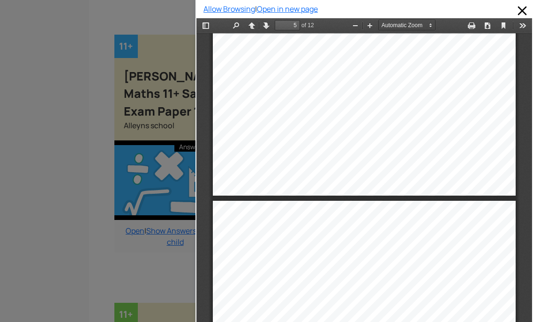
scroll to position [1993, 0]
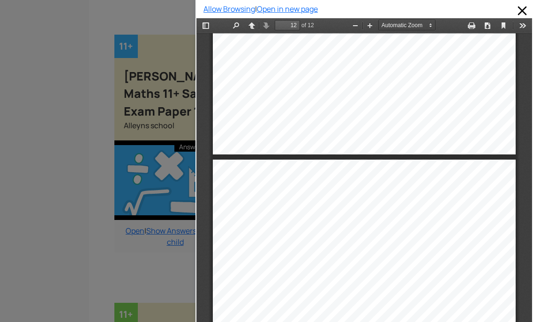
scroll to position [4875, 0]
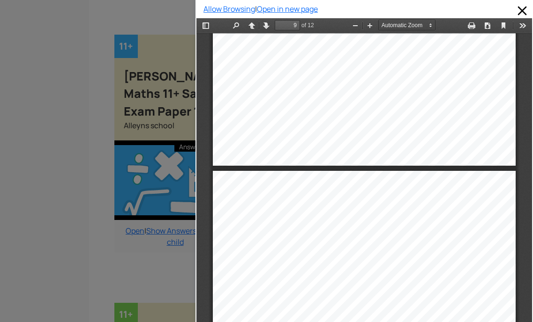
type input "8"
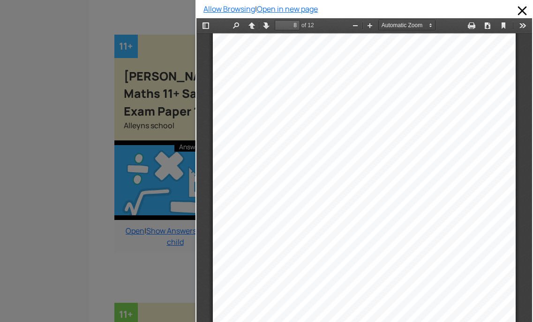
scroll to position [2955, 0]
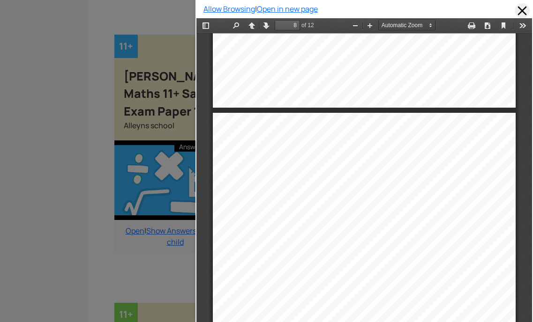
click at [516, 13] on span at bounding box center [521, 10] width 15 height 15
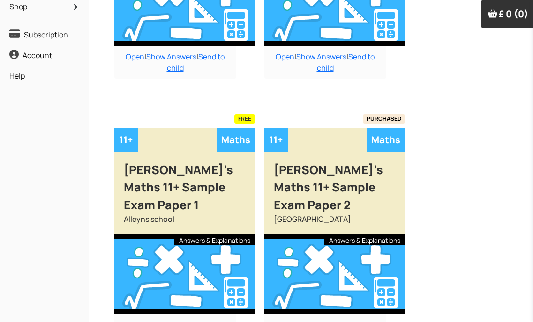
scroll to position [0, 0]
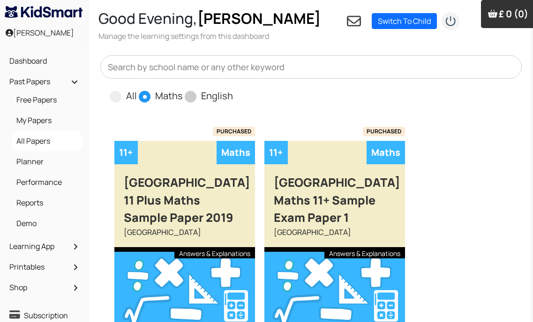
click at [185, 98] on span at bounding box center [191, 97] width 12 height 12
click at [233, 95] on input "English" at bounding box center [236, 92] width 6 height 6
radio input "true"
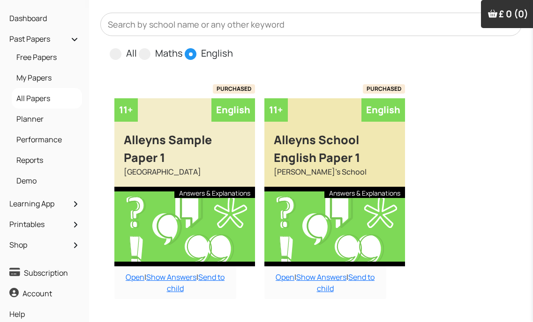
scroll to position [47, 0]
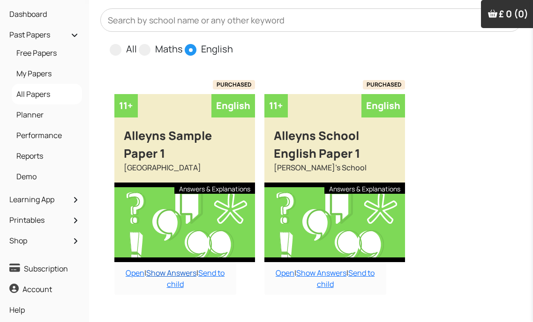
click at [154, 273] on link "Show Answers" at bounding box center [171, 273] width 50 height 10
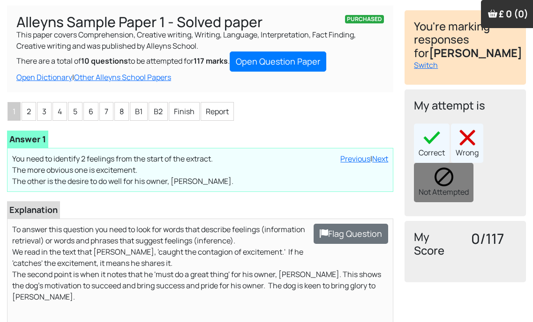
scroll to position [141, 0]
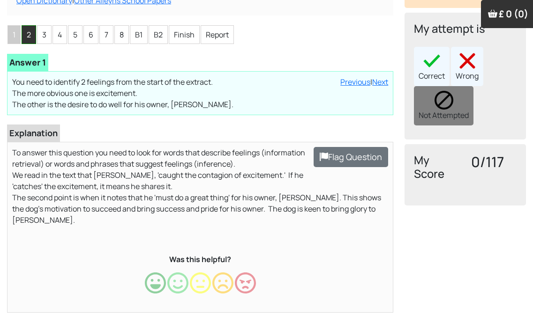
click at [25, 39] on li "2" at bounding box center [29, 34] width 15 height 19
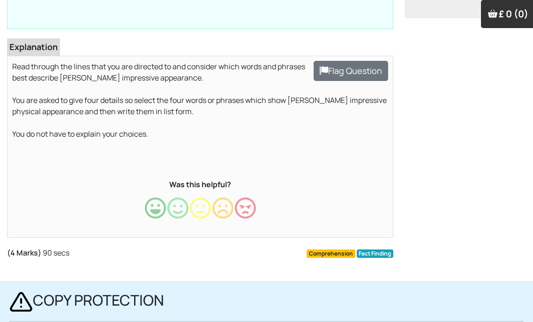
scroll to position [94, 0]
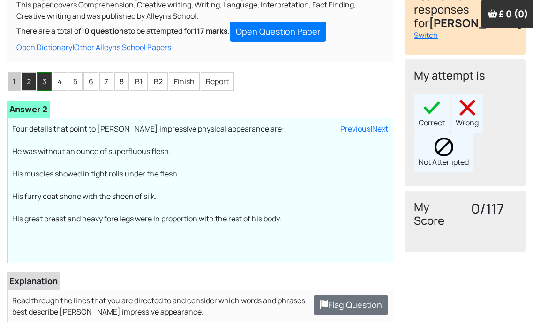
click at [49, 82] on li "3" at bounding box center [44, 81] width 15 height 19
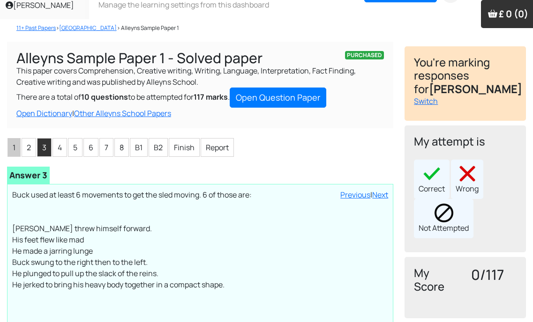
scroll to position [0, 0]
